Goal: Task Accomplishment & Management: Use online tool/utility

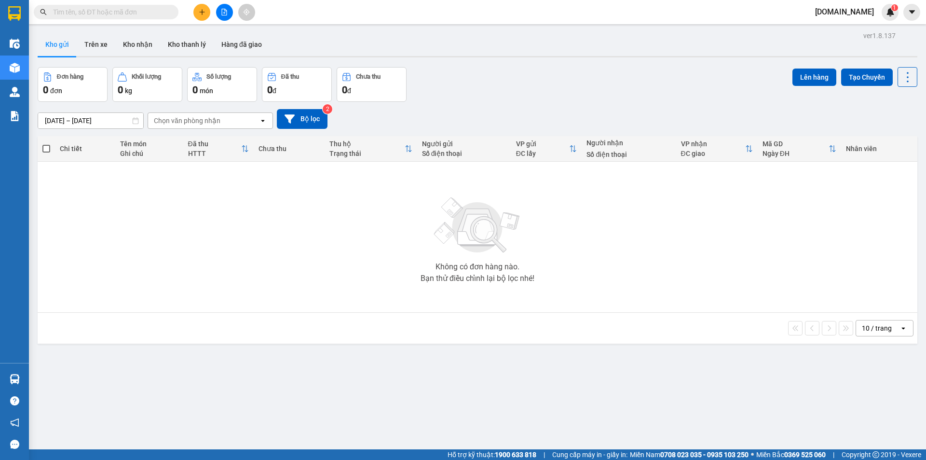
click at [203, 12] on icon "plus" at bounding box center [201, 12] width 5 height 0
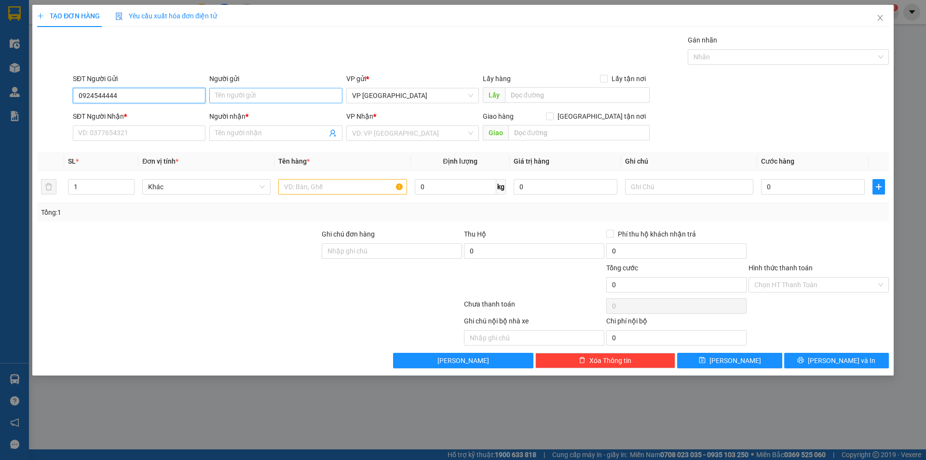
type input "0924544444"
click at [250, 94] on input "Người gửi" at bounding box center [275, 95] width 133 height 15
type input "Việt Đức -PY"
click at [138, 133] on input "SĐT Người Nhận *" at bounding box center [139, 132] width 133 height 15
type input "0913097278"
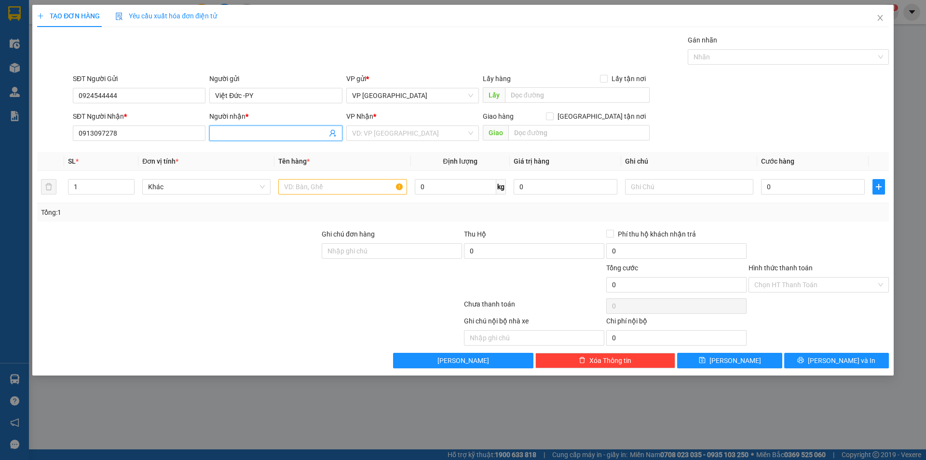
click at [258, 136] on input "Người nhận *" at bounding box center [270, 133] width 111 height 11
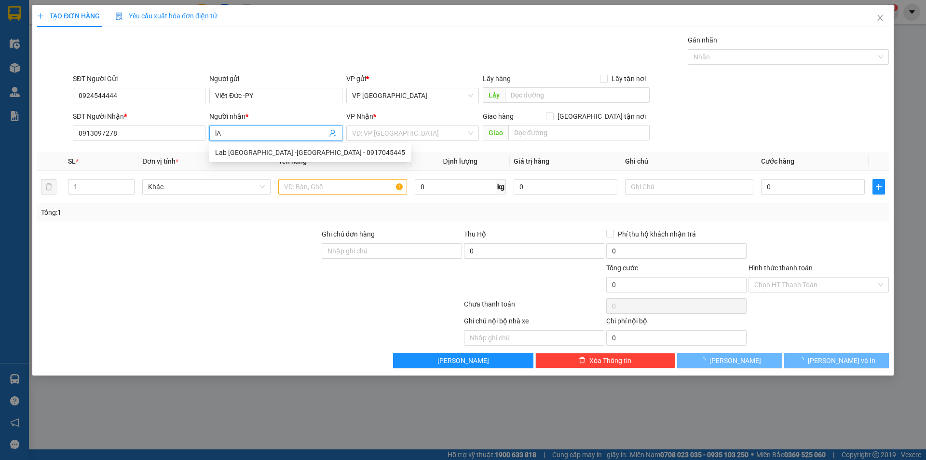
type input "l"
type input "Labo việt tiên nha trang"
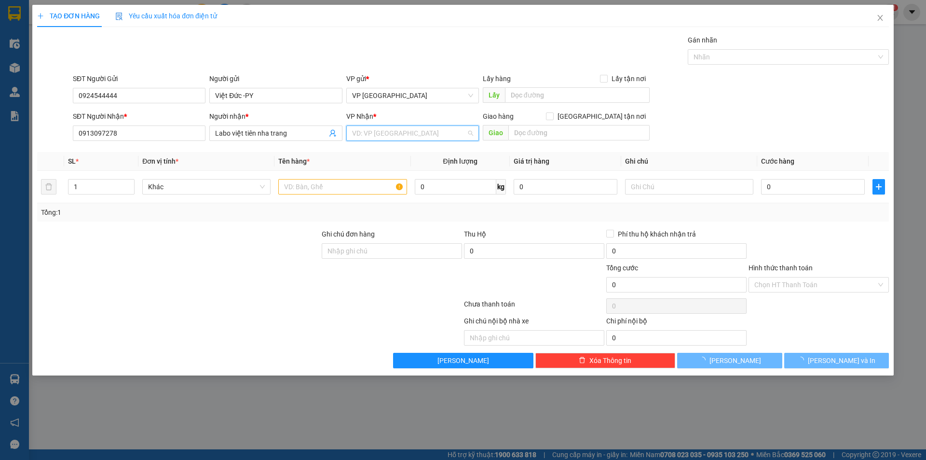
click at [388, 136] on input "search" at bounding box center [409, 133] width 114 height 14
click at [379, 199] on div "VP [GEOGRAPHIC_DATA]" at bounding box center [412, 198] width 121 height 11
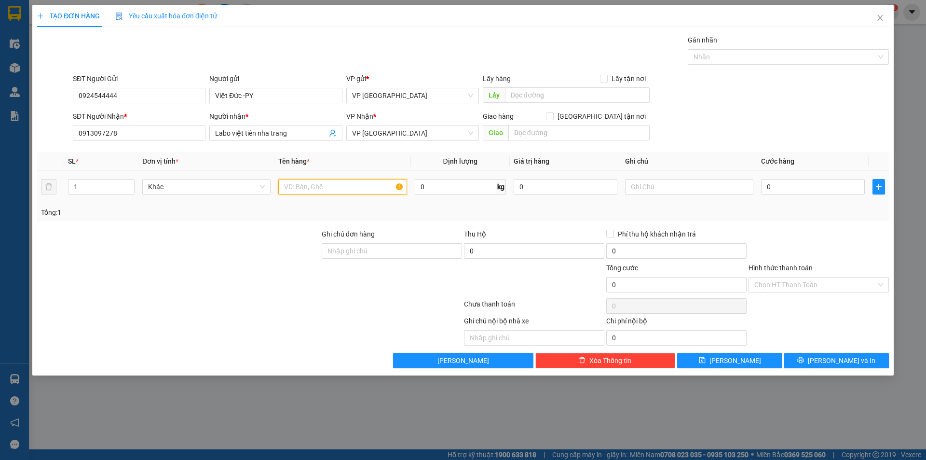
click at [339, 190] on input "text" at bounding box center [342, 186] width 128 height 15
click at [795, 190] on input "0" at bounding box center [813, 186] width 104 height 15
type input "2"
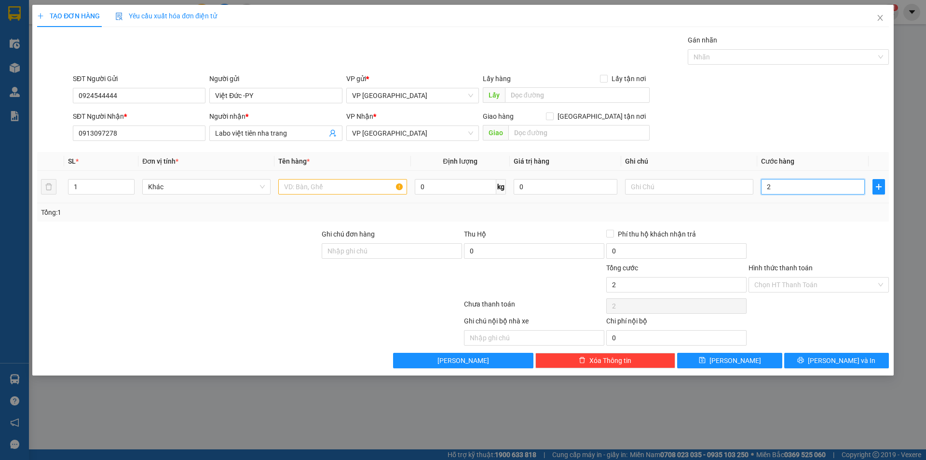
type input "20"
type input "200"
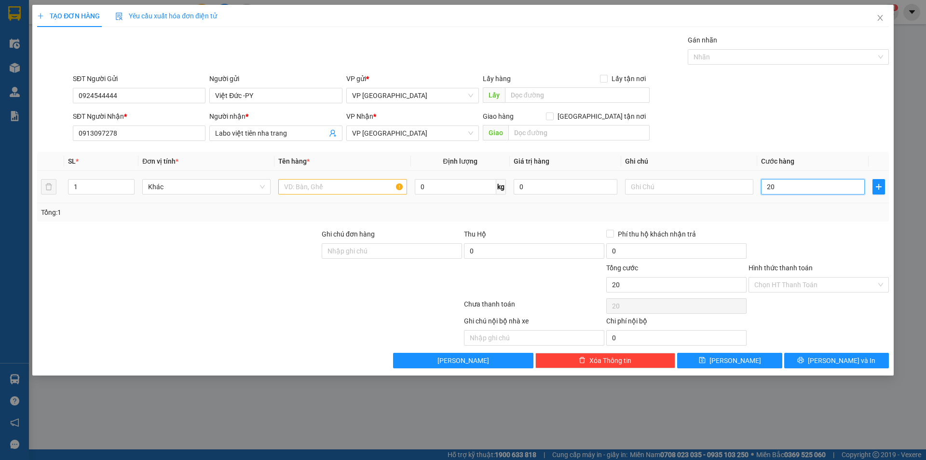
type input "200"
type input "2.000"
type input "20.000"
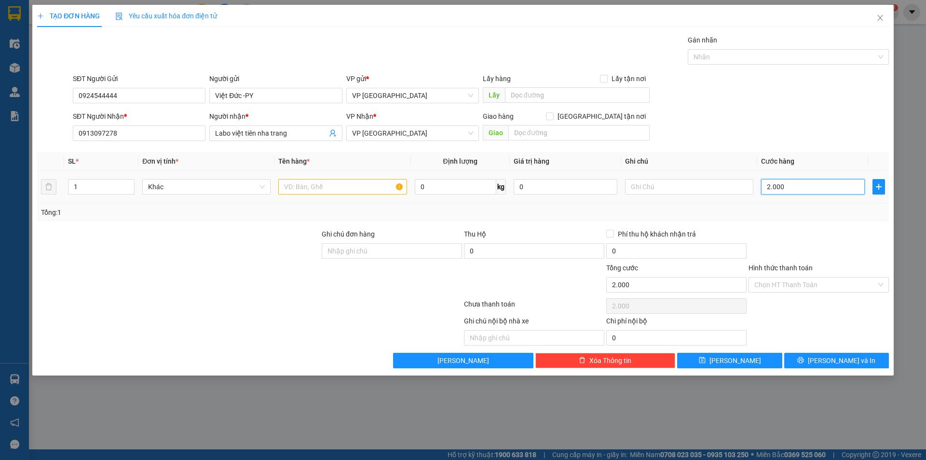
type input "20.000"
click at [319, 185] on input "text" at bounding box center [342, 186] width 128 height 15
type input "d"
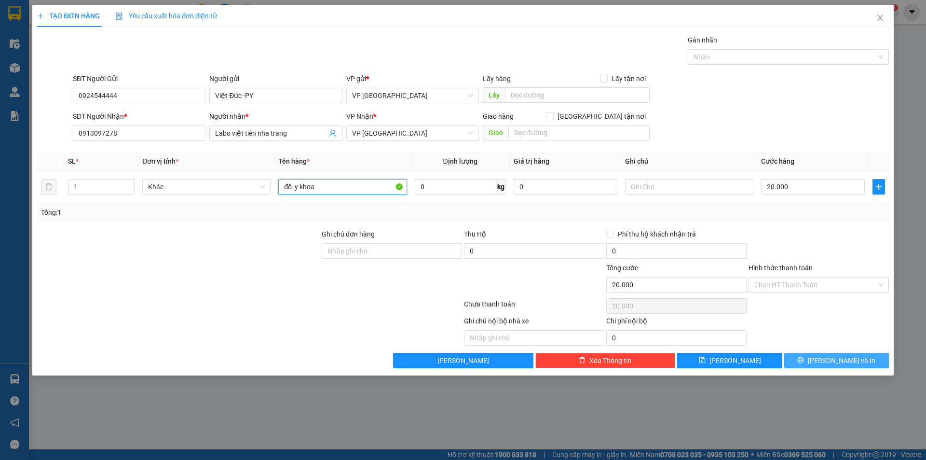
type input "đồ y khoa"
click at [816, 360] on button "[PERSON_NAME] và In" at bounding box center [836, 359] width 105 height 15
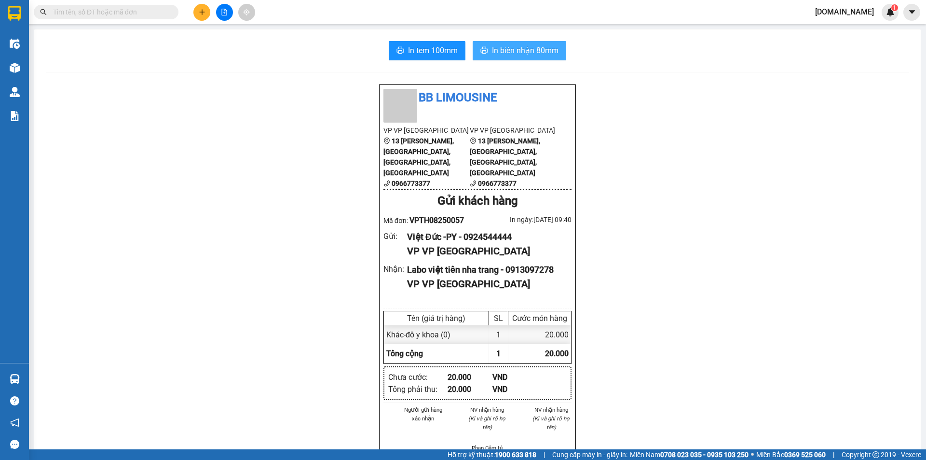
click at [525, 45] on span "In biên nhận 80mm" at bounding box center [525, 50] width 67 height 12
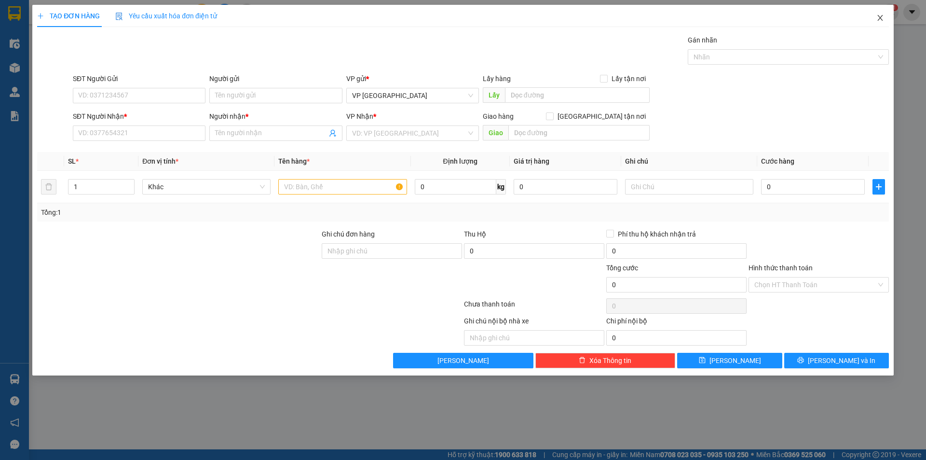
click at [881, 17] on icon "close" at bounding box center [880, 18] width 8 height 8
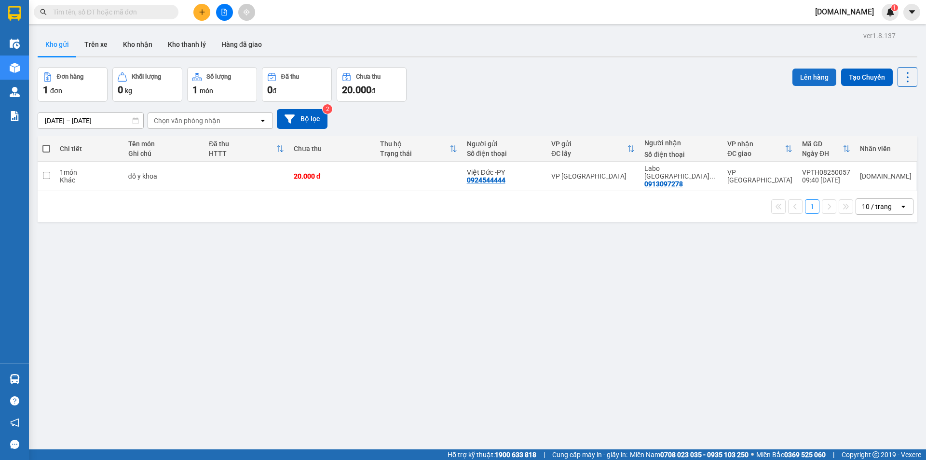
click at [815, 76] on button "Lên hàng" at bounding box center [814, 76] width 44 height 17
click at [399, 173] on td at bounding box center [418, 176] width 86 height 29
checkbox input "true"
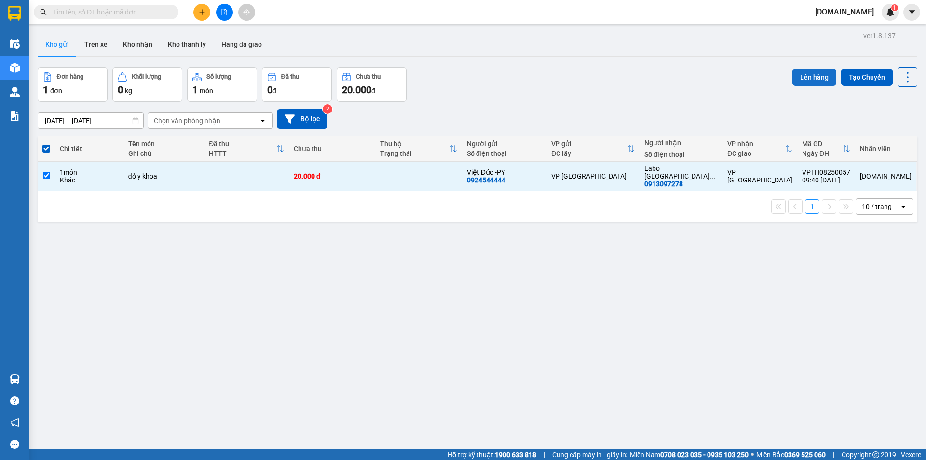
click at [811, 75] on button "Lên hàng" at bounding box center [814, 76] width 44 height 17
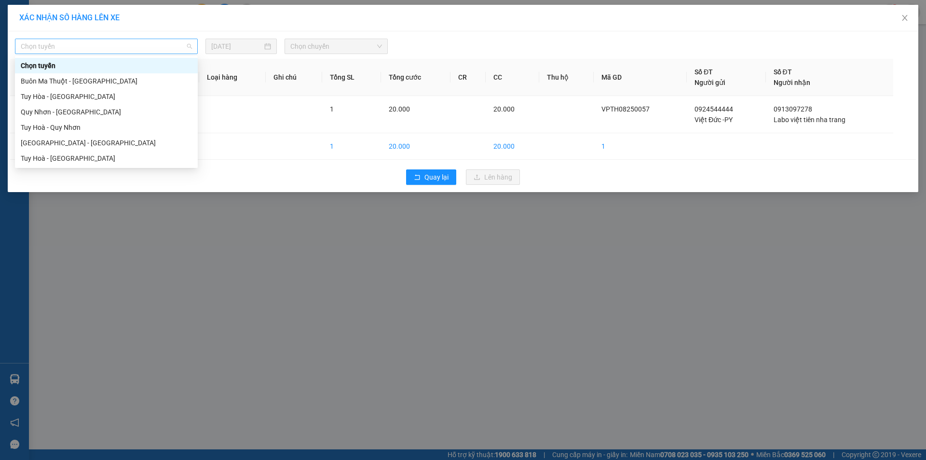
click at [136, 48] on span "Chọn tuyến" at bounding box center [106, 46] width 171 height 14
click at [101, 154] on div "Tuy Hoà - [GEOGRAPHIC_DATA]" at bounding box center [106, 158] width 171 height 11
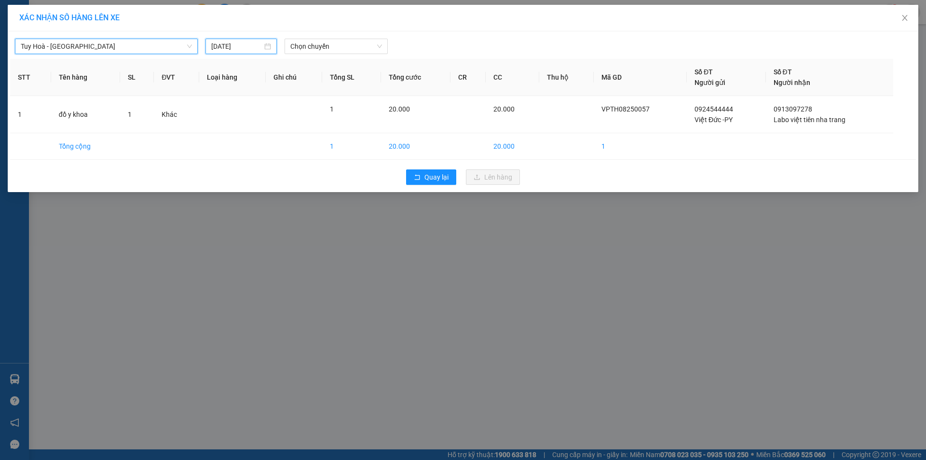
click at [240, 48] on input "[DATE]" at bounding box center [236, 46] width 51 height 11
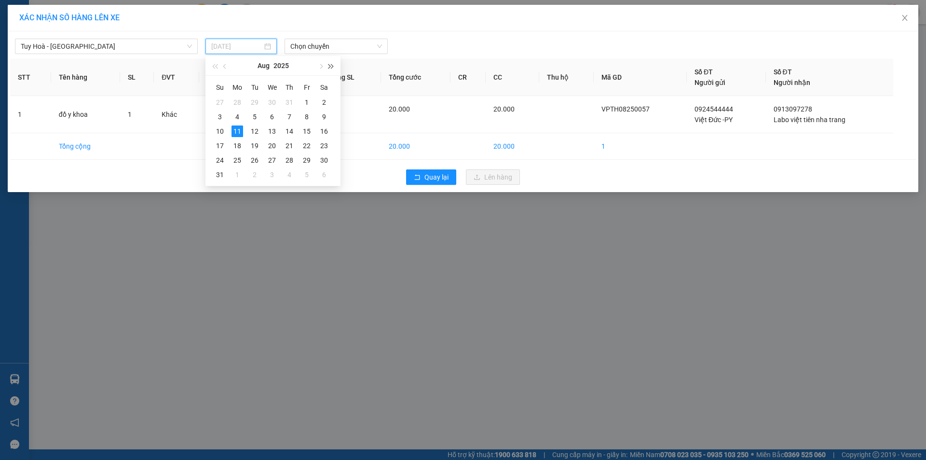
type input "[DATE]"
click at [331, 50] on span "Chọn chuyến" at bounding box center [336, 46] width 92 height 14
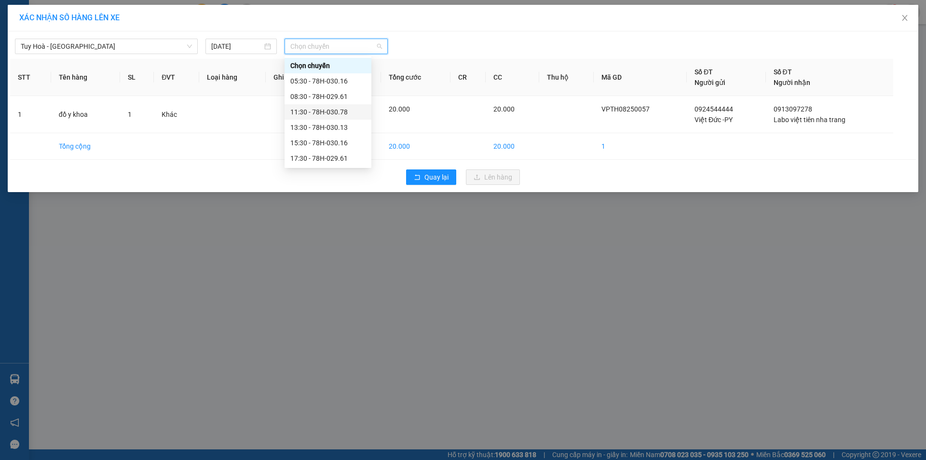
click at [298, 113] on div "11:30 - 78H-030.78" at bounding box center [327, 112] width 75 height 11
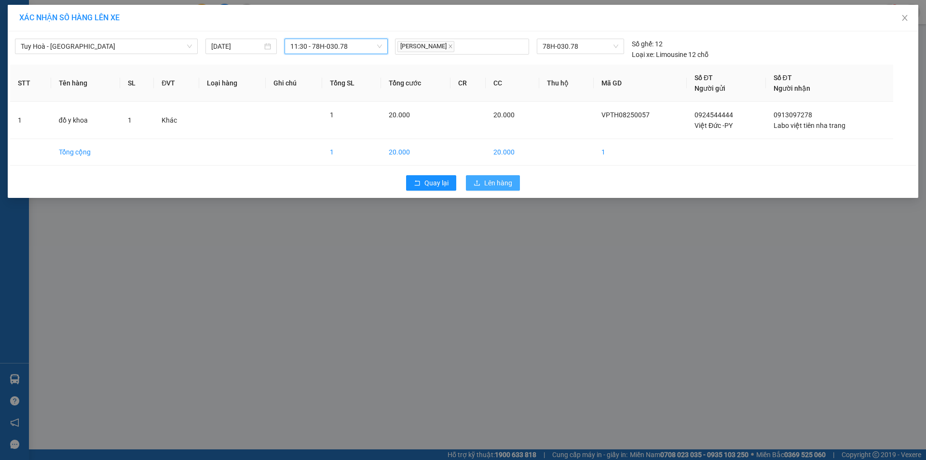
click at [495, 186] on span "Lên hàng" at bounding box center [498, 182] width 28 height 11
